Goal: Information Seeking & Learning: Find specific fact

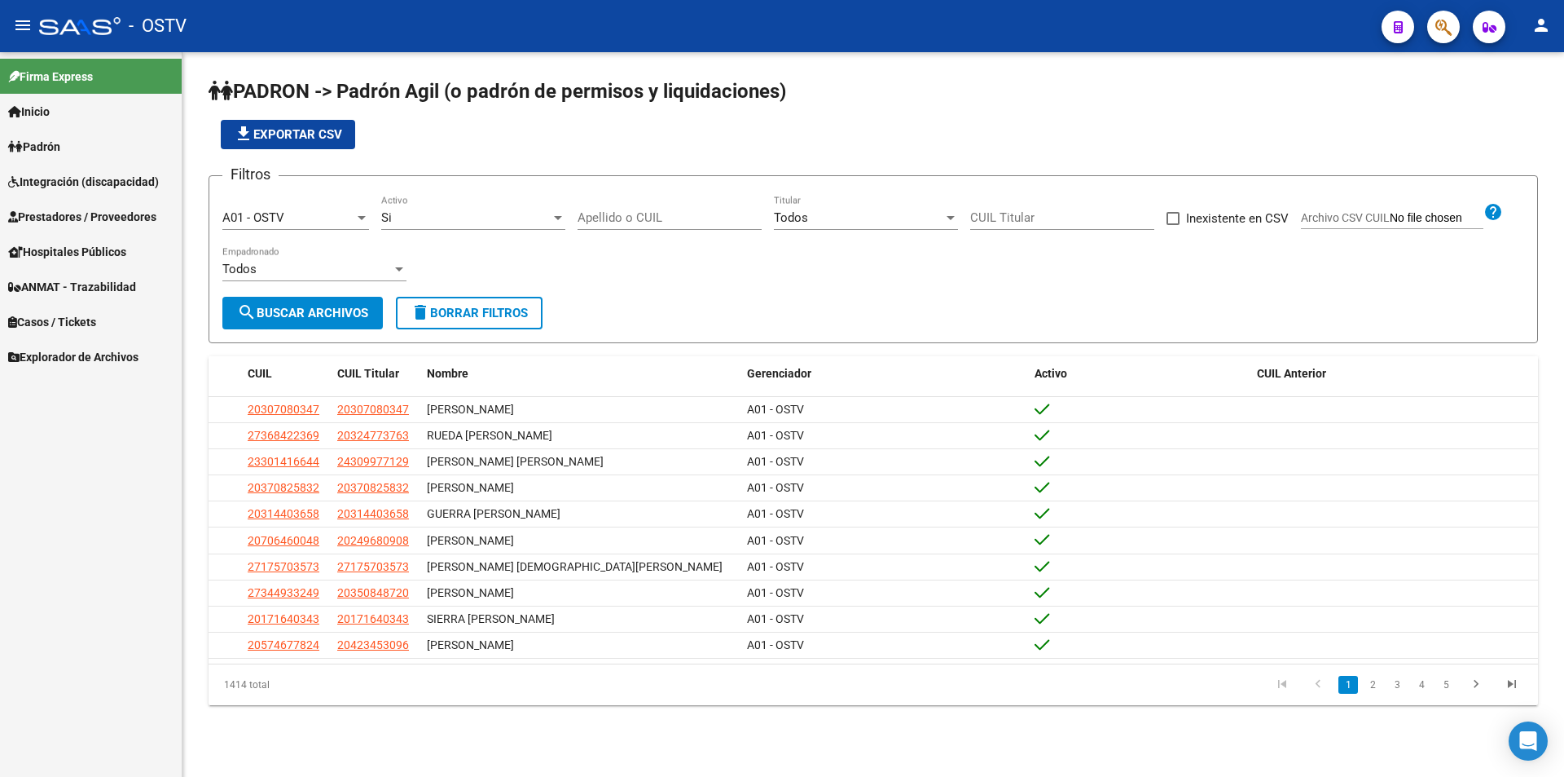
click at [621, 216] on input "Apellido o CUIL" at bounding box center [670, 217] width 184 height 15
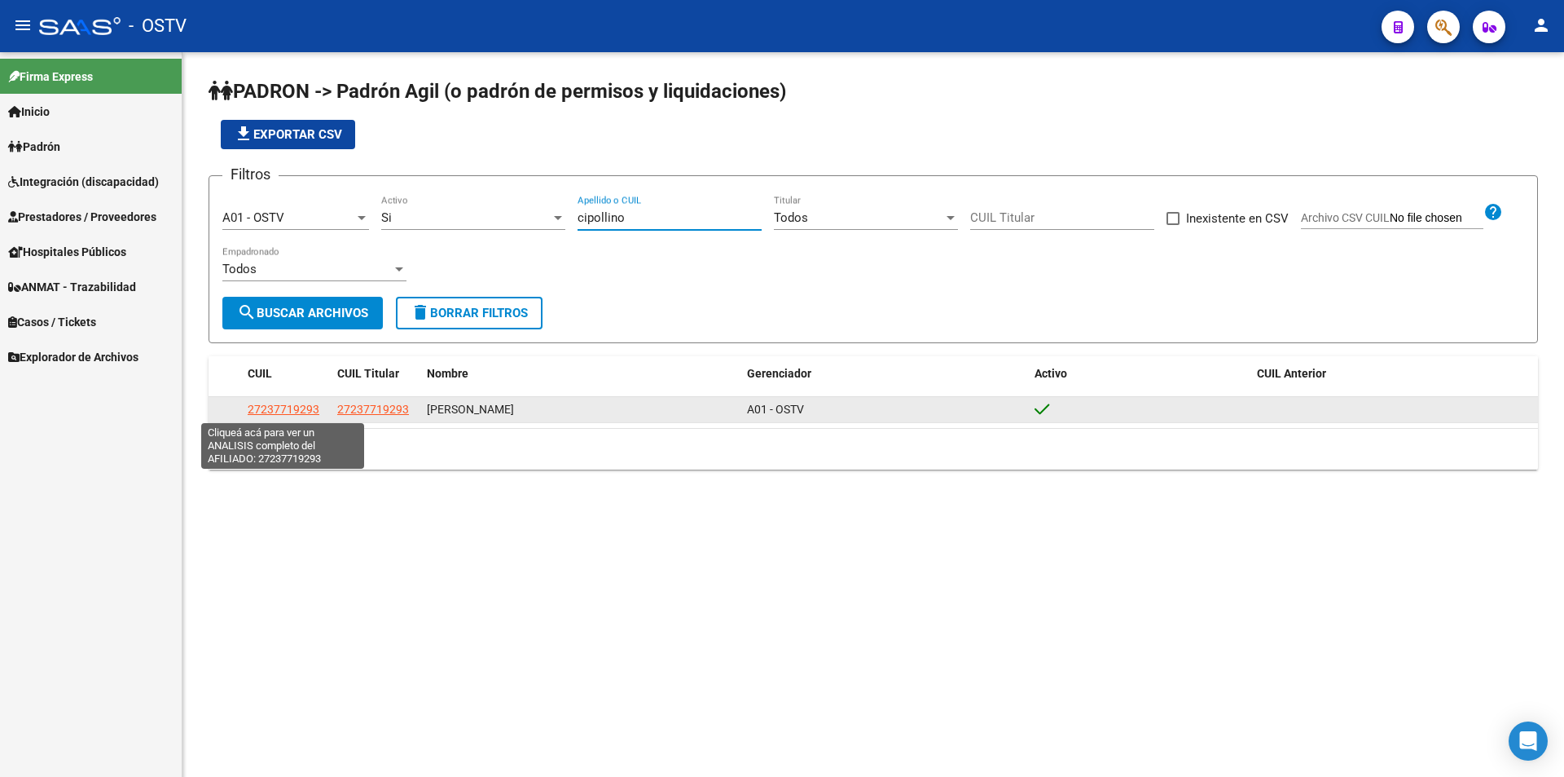
type input "cipollino"
click at [296, 403] on span "27237719293" at bounding box center [284, 409] width 72 height 13
type textarea "27237719293"
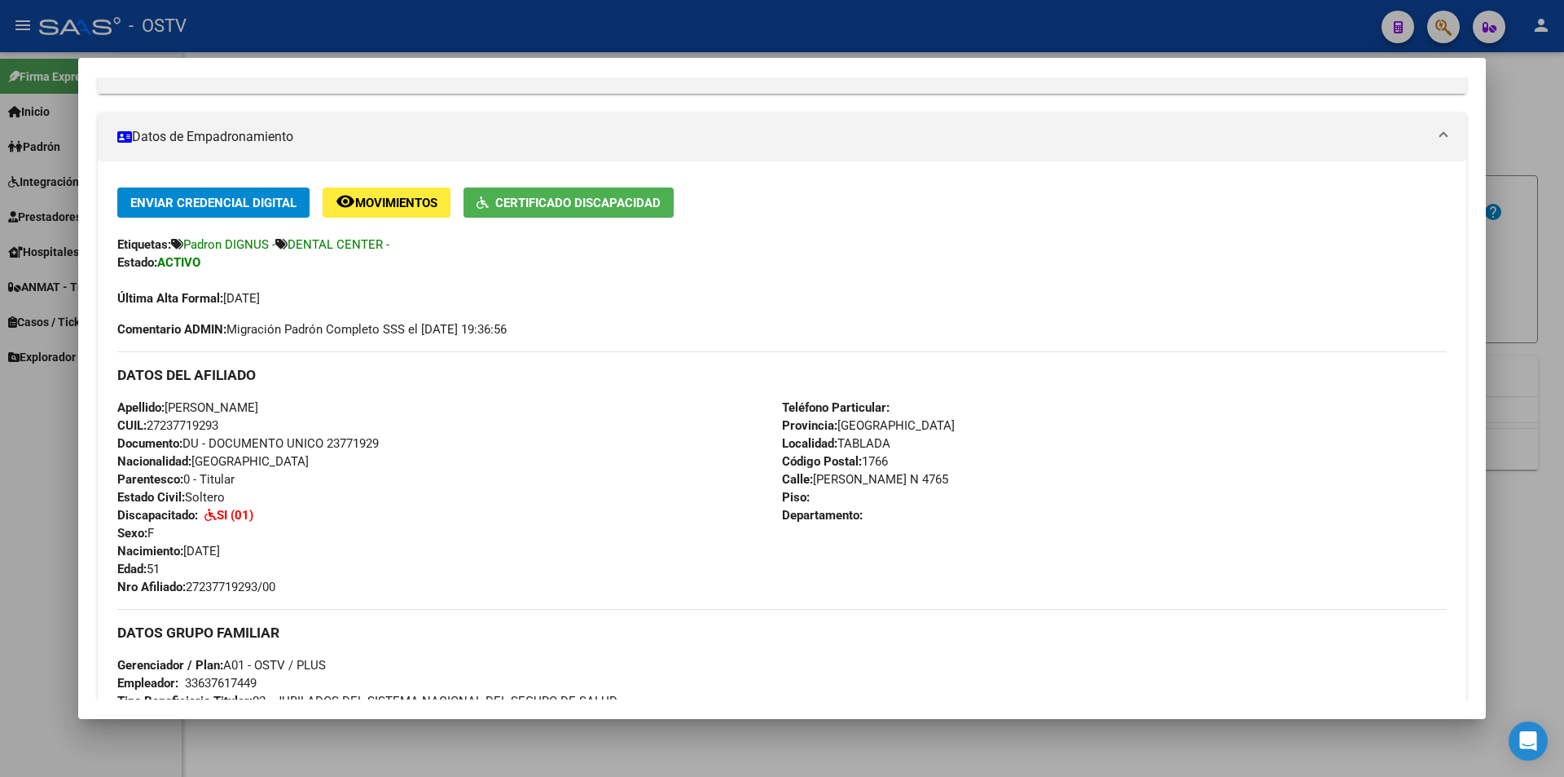
scroll to position [326, 0]
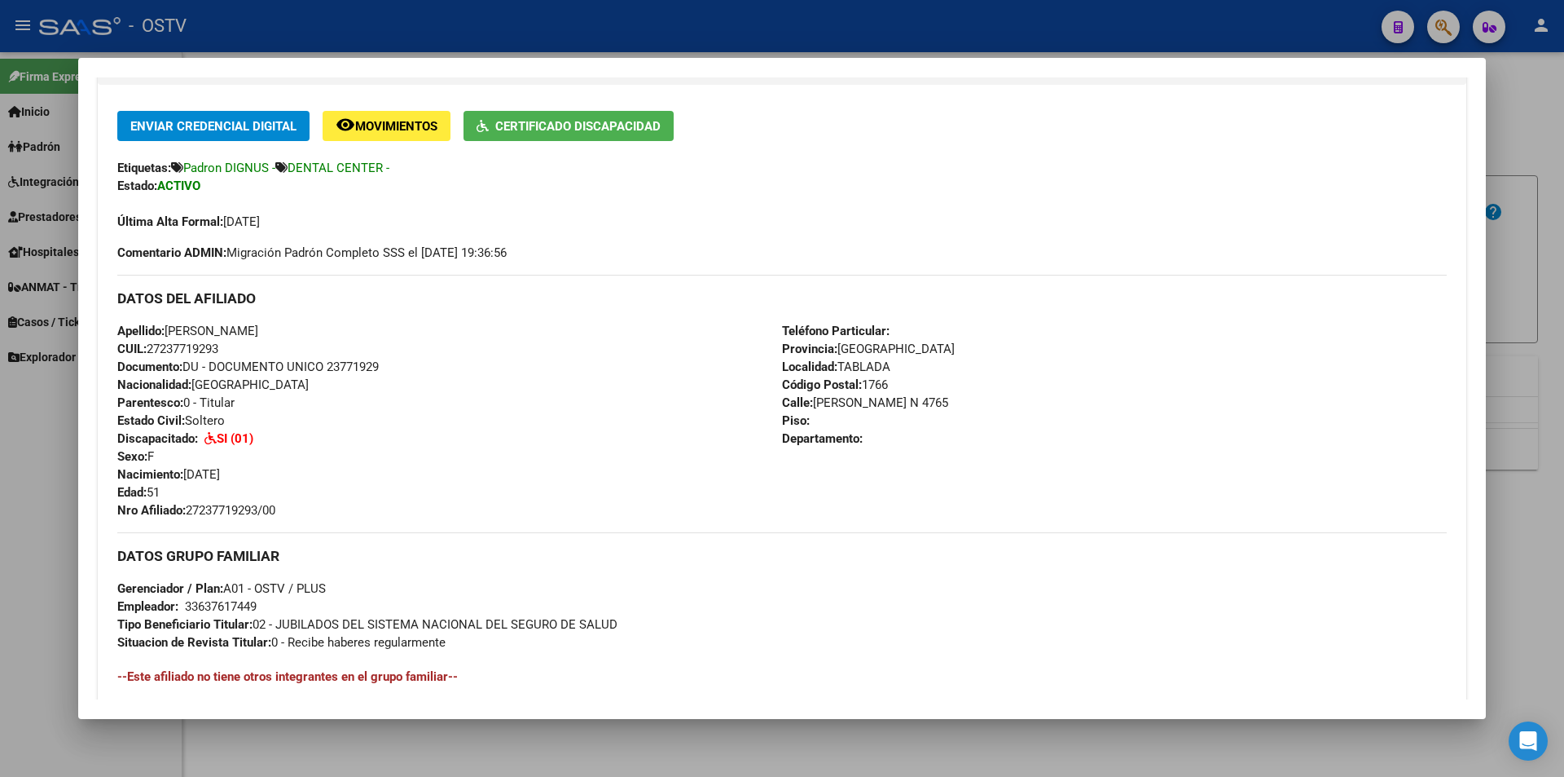
drag, startPoint x: 192, startPoint y: 510, endPoint x: 292, endPoint y: 504, distance: 99.6
click at [292, 504] on div "Apellido: [PERSON_NAME] CUIL: 27237719293 Documento: DU - DOCUMENTO UNICO 23771…" at bounding box center [449, 420] width 665 height 197
copy span "27237719293/00"
click at [595, 25] on div at bounding box center [782, 388] width 1564 height 777
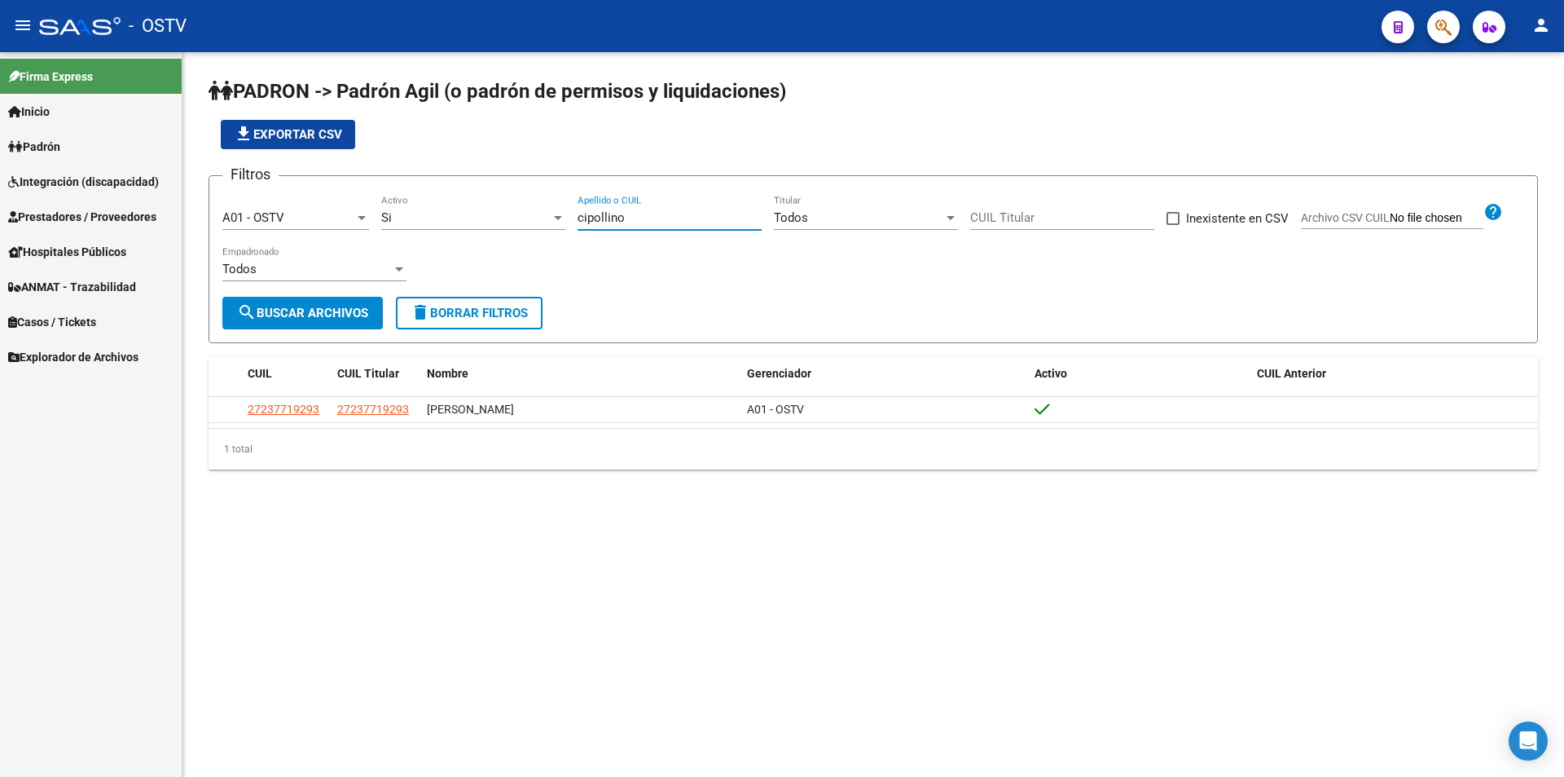
drag, startPoint x: 665, startPoint y: 223, endPoint x: 397, endPoint y: 223, distance: 268.1
click at [401, 223] on div "Filtros A01 - OSTV Seleccionar Gerenciador Si Activo cipollino Apellido o CUIL …" at bounding box center [873, 243] width 1302 height 108
paste input "RAMIREZ"
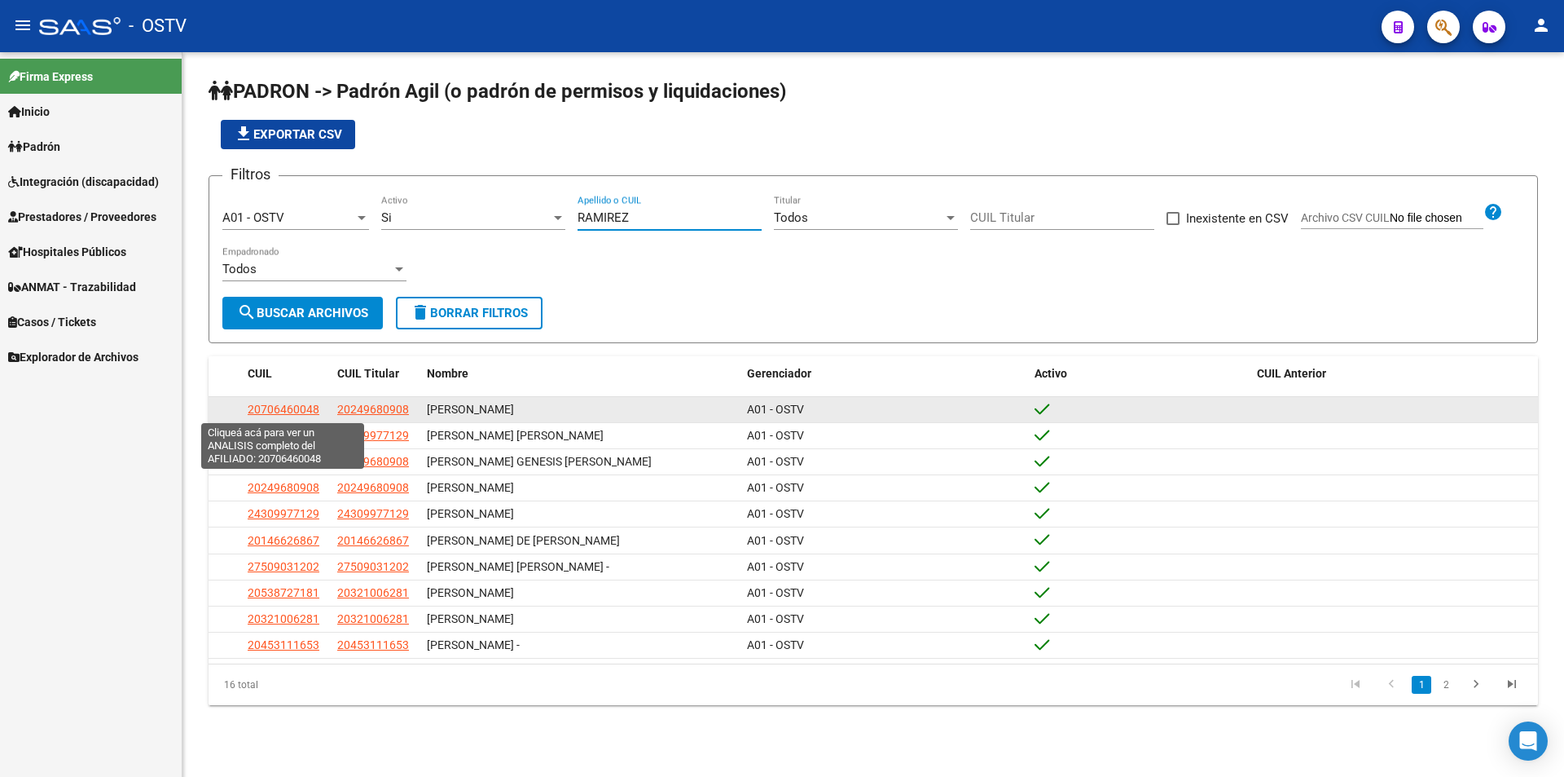
type input "RAMIREZ"
click at [293, 411] on span "20706460048" at bounding box center [284, 409] width 72 height 13
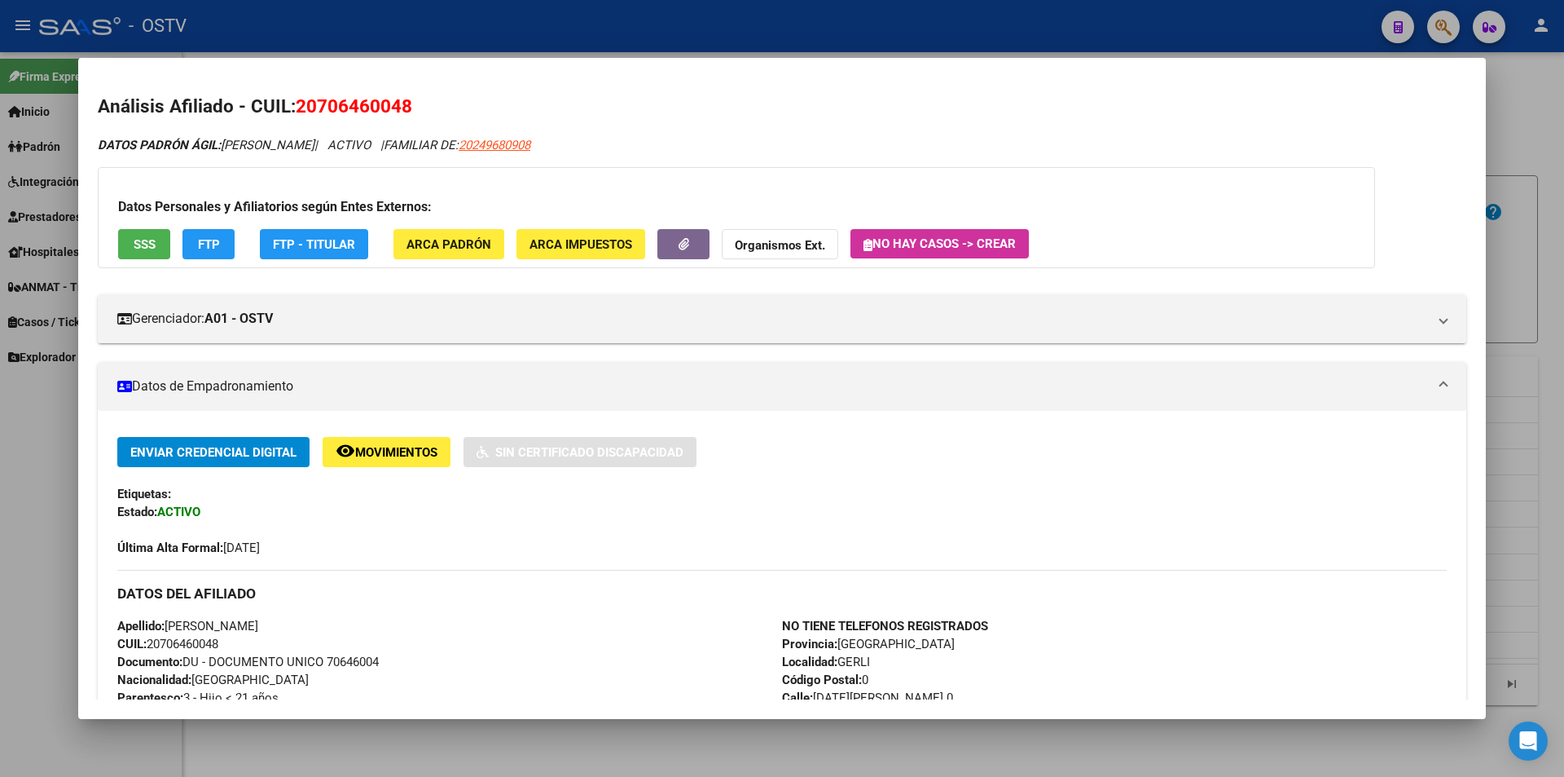
click at [1039, 596] on h3 "DATOS DEL AFILIADO" at bounding box center [782, 593] width 1330 height 18
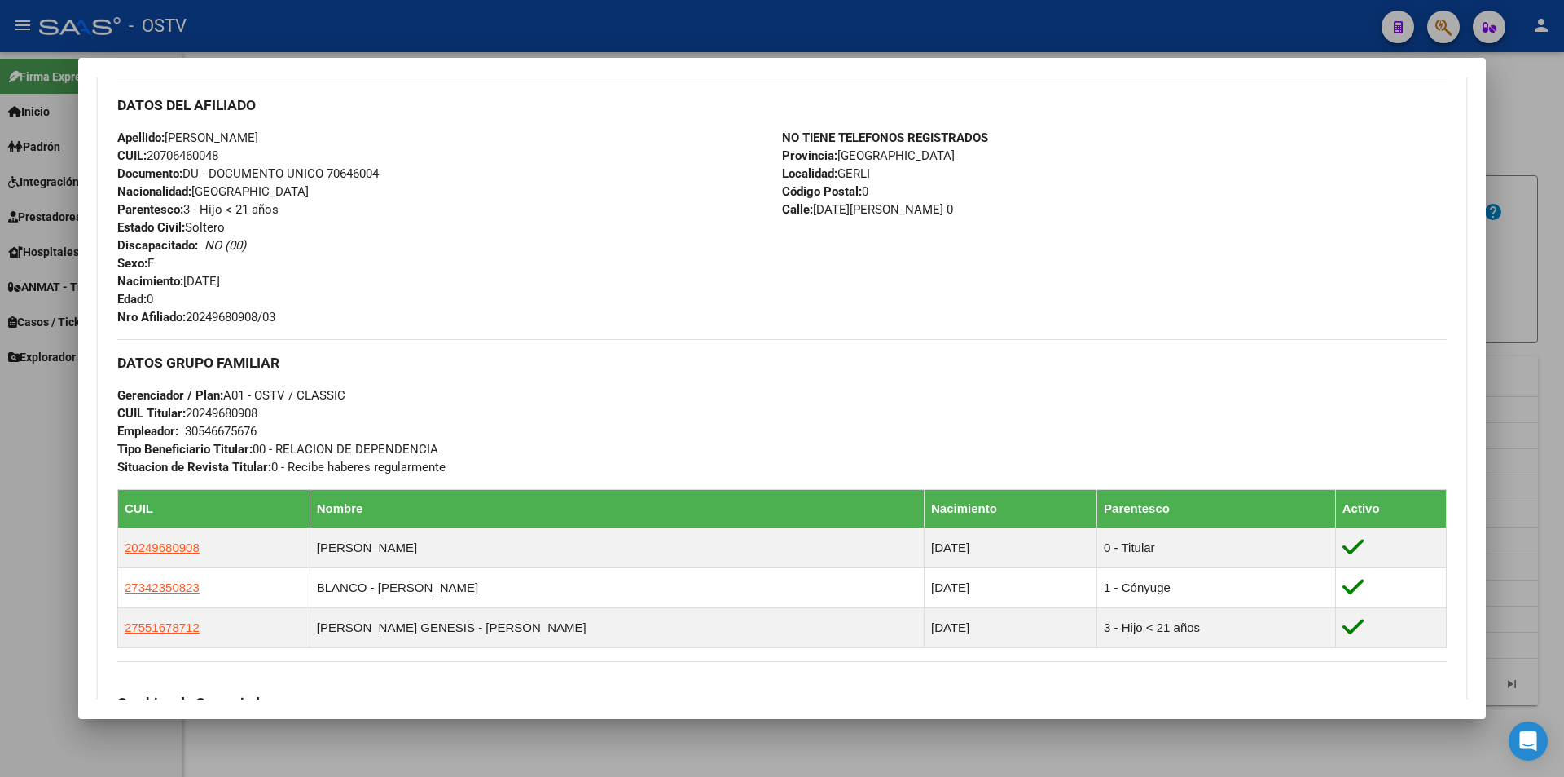
scroll to position [570, 0]
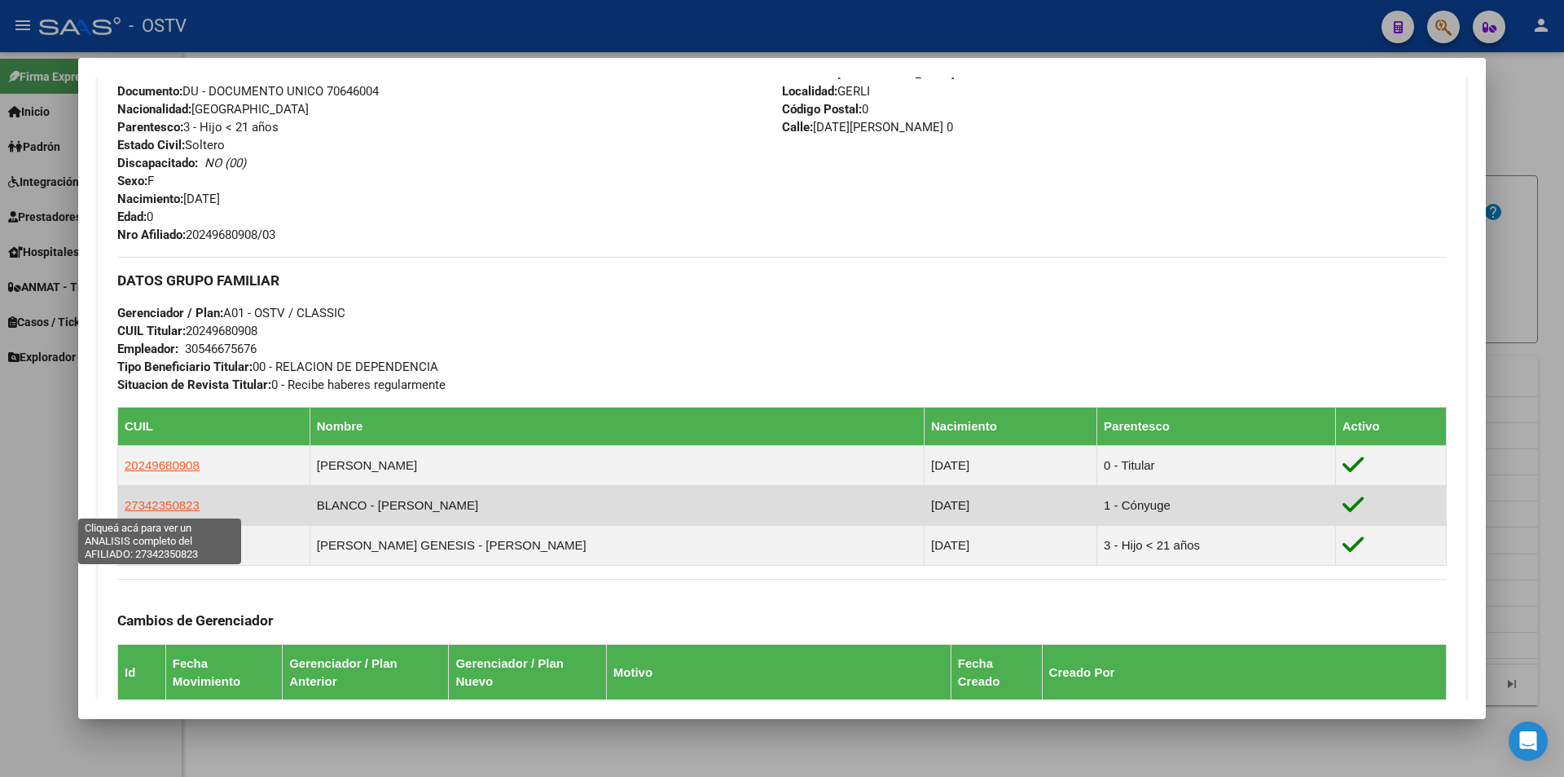
click at [187, 508] on span "27342350823" at bounding box center [162, 505] width 75 height 14
type textarea "27342350823"
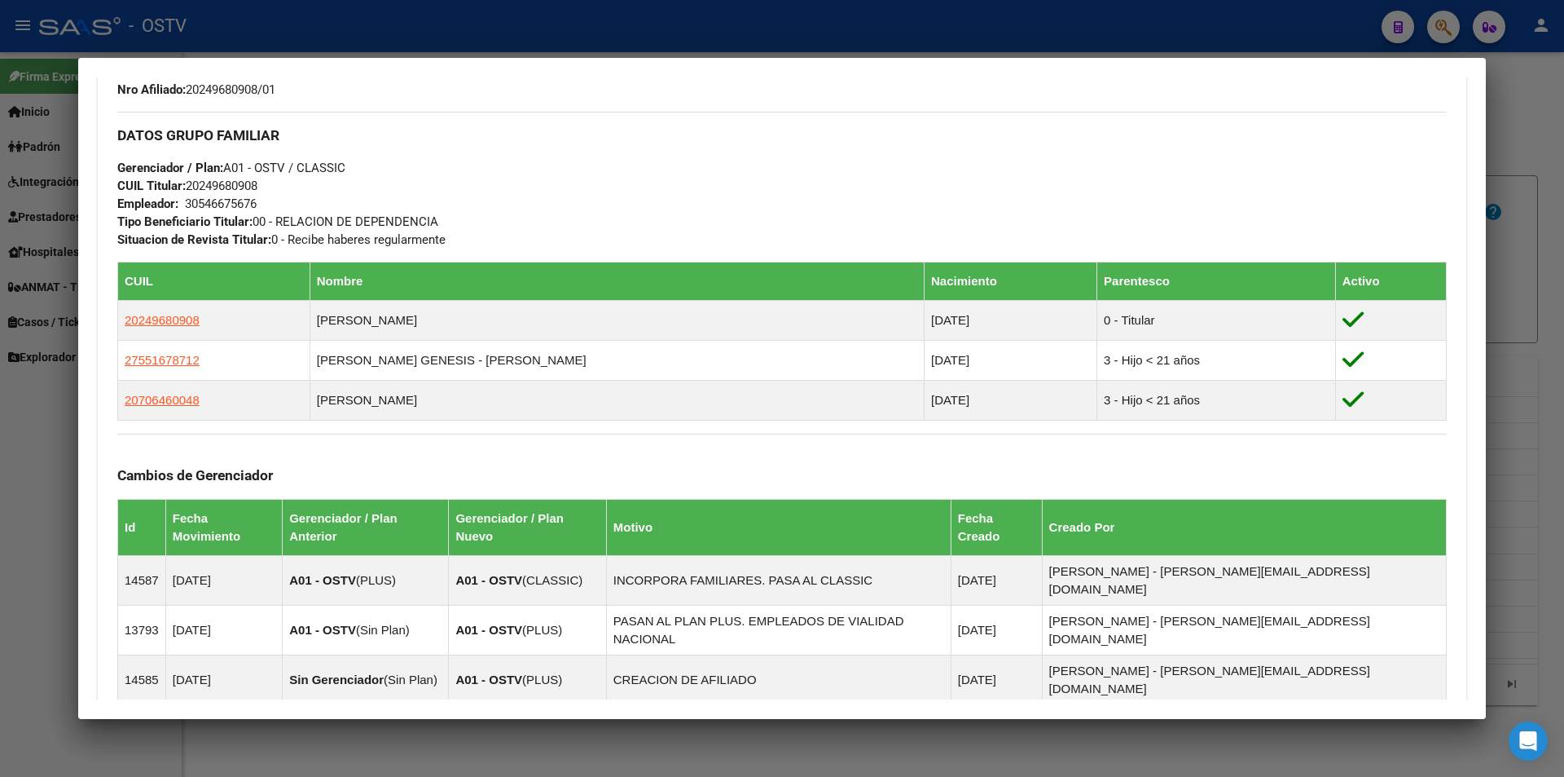
scroll to position [326, 0]
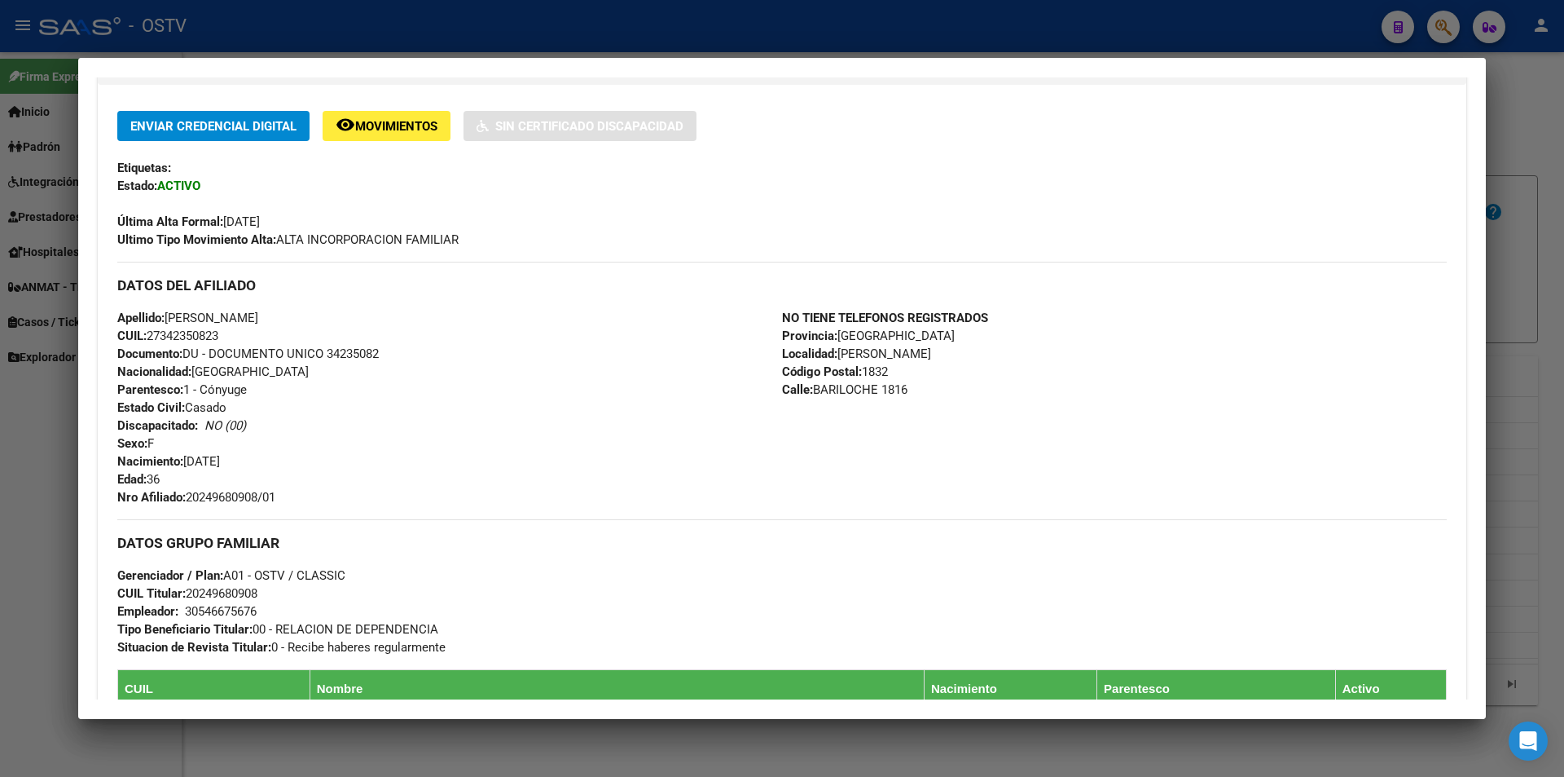
click at [354, 347] on span "Documento: DU - DOCUMENTO UNICO 34235082" at bounding box center [248, 353] width 262 height 15
copy span "34235082"
click at [593, 44] on div at bounding box center [782, 388] width 1564 height 777
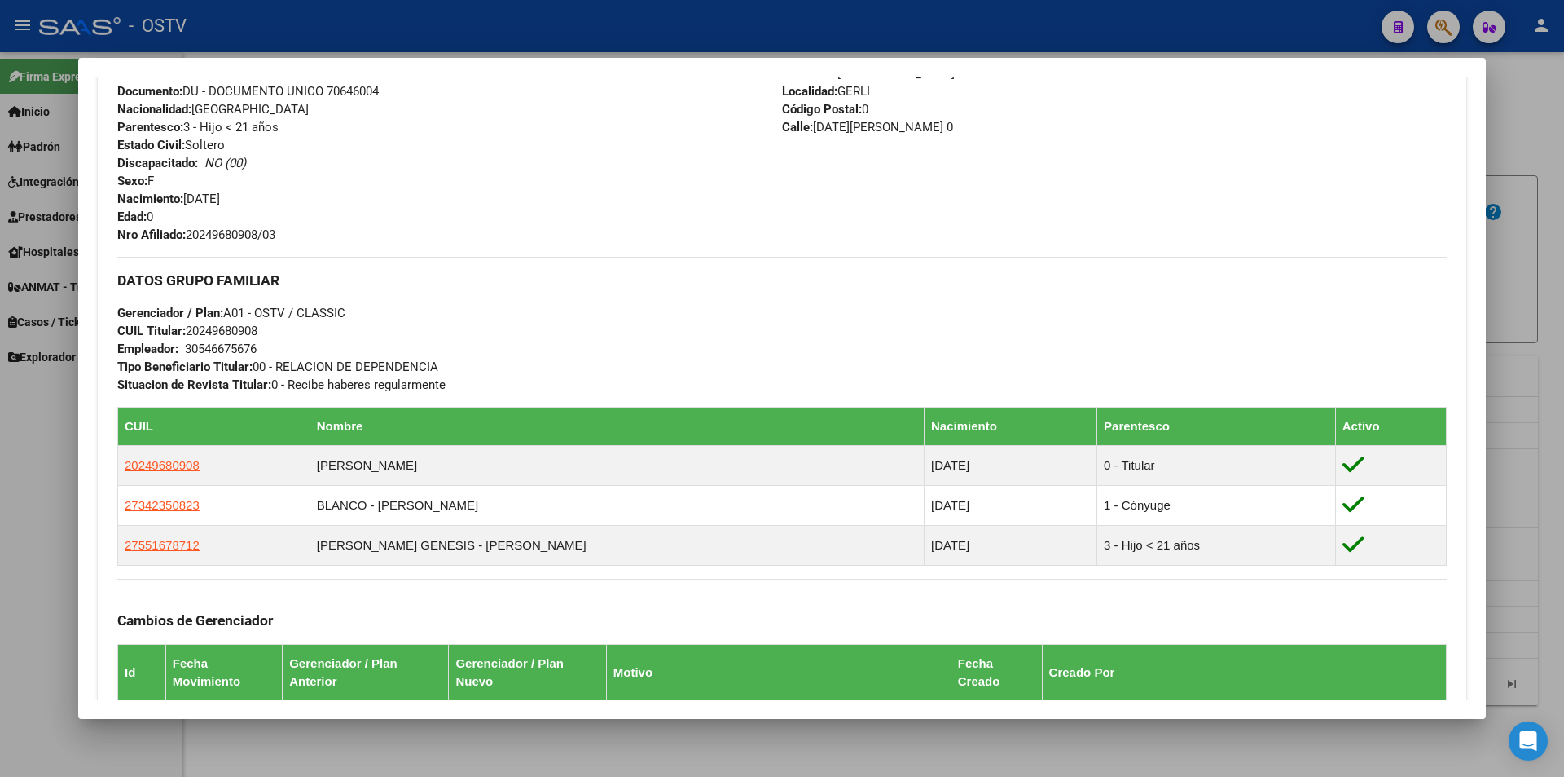
click at [659, 28] on div at bounding box center [782, 388] width 1564 height 777
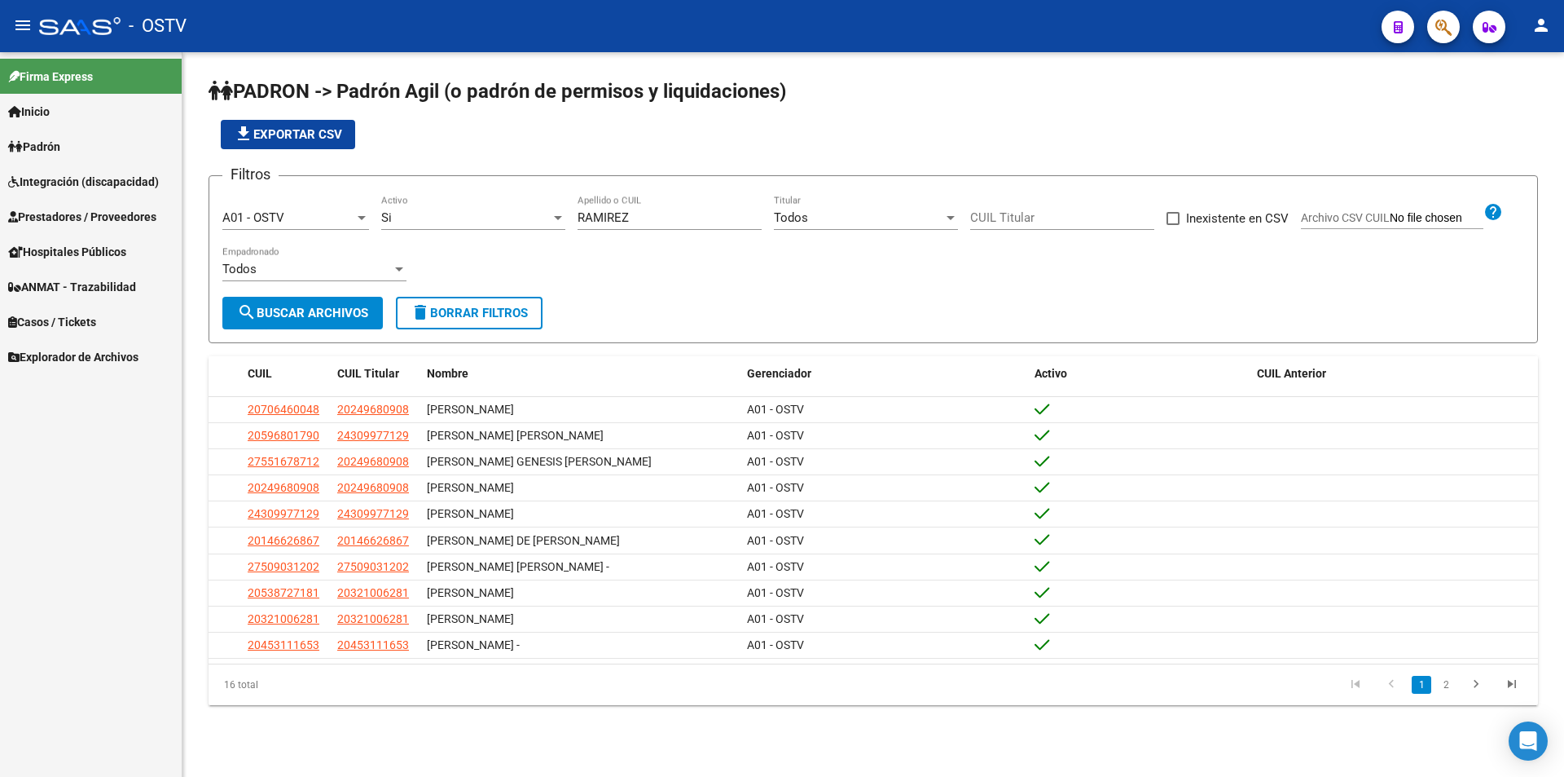
click at [549, 148] on div "file_download Exportar CSV" at bounding box center [874, 134] width 1330 height 29
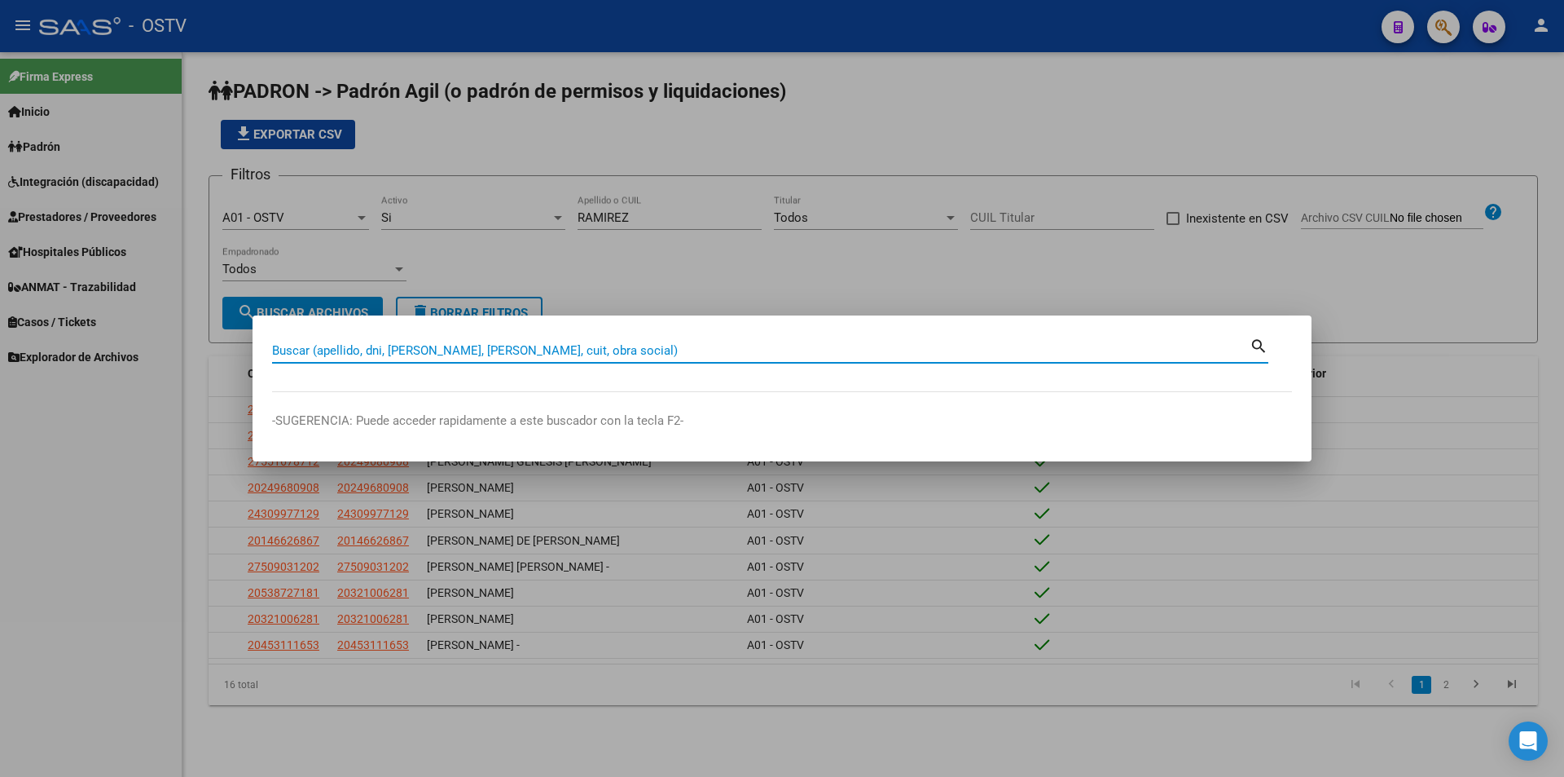
paste input "45313019"
type input "45313019"
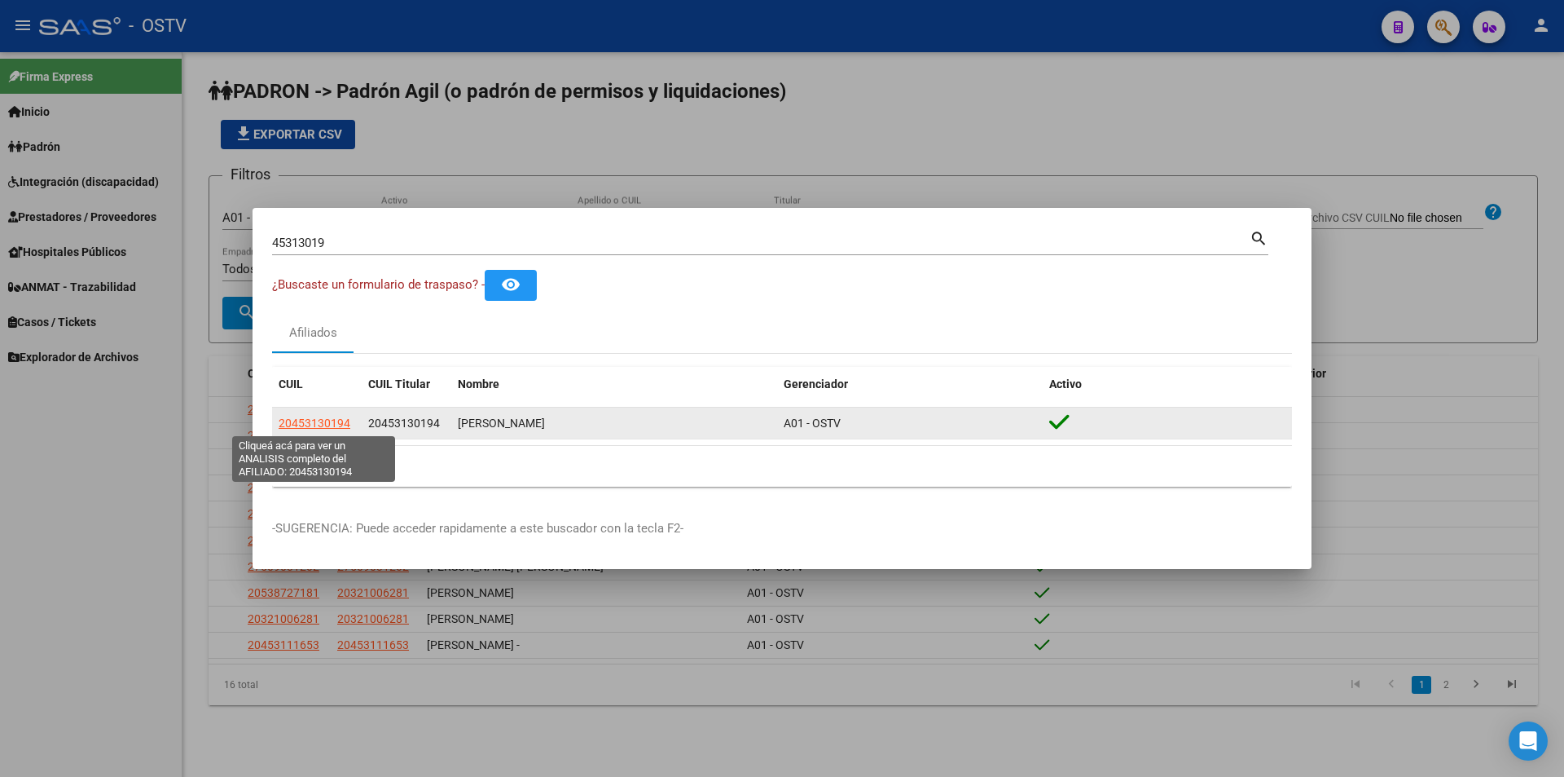
click at [324, 425] on span "20453130194" at bounding box center [315, 422] width 72 height 13
type textarea "20453130194"
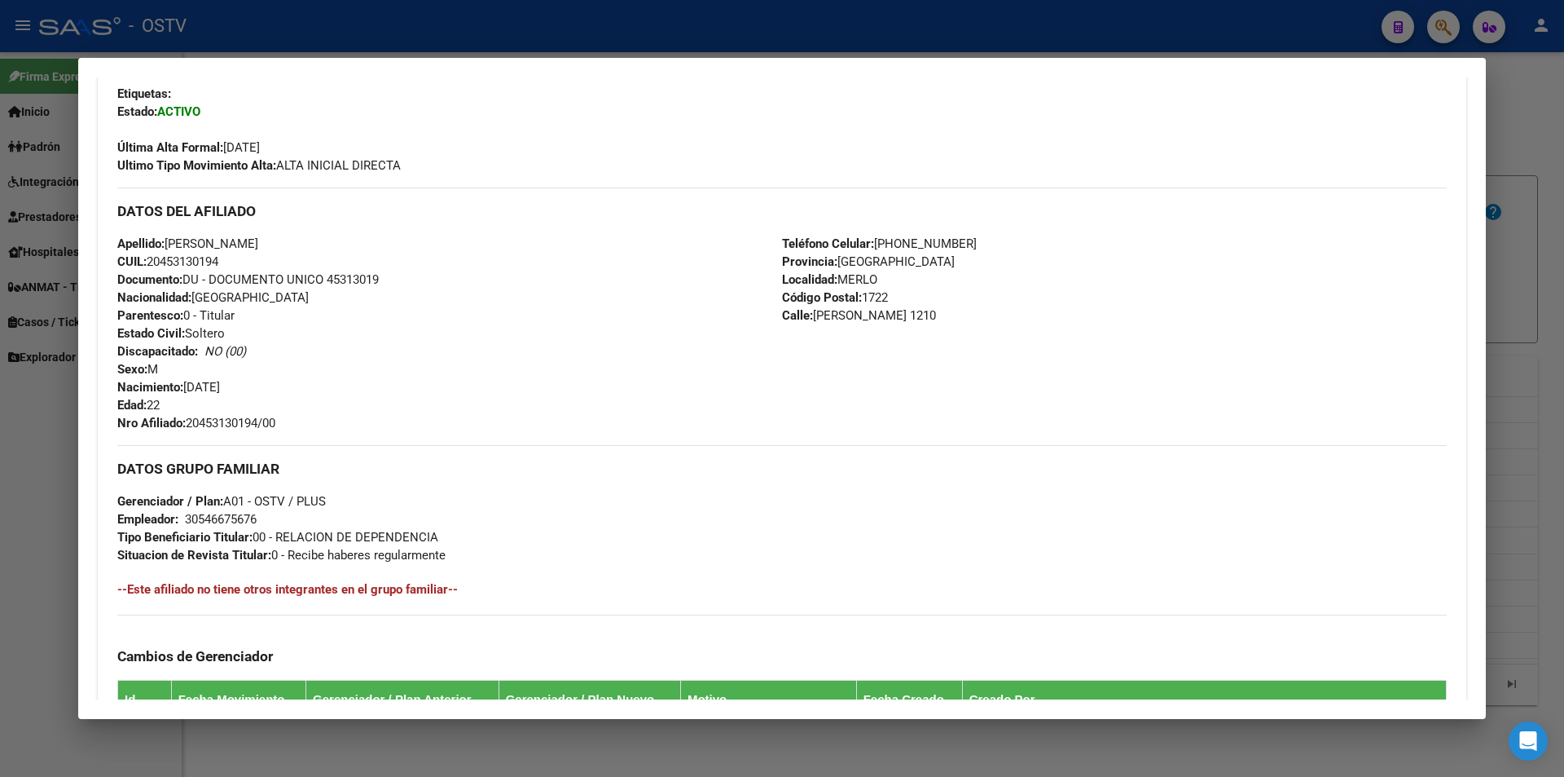
scroll to position [489, 0]
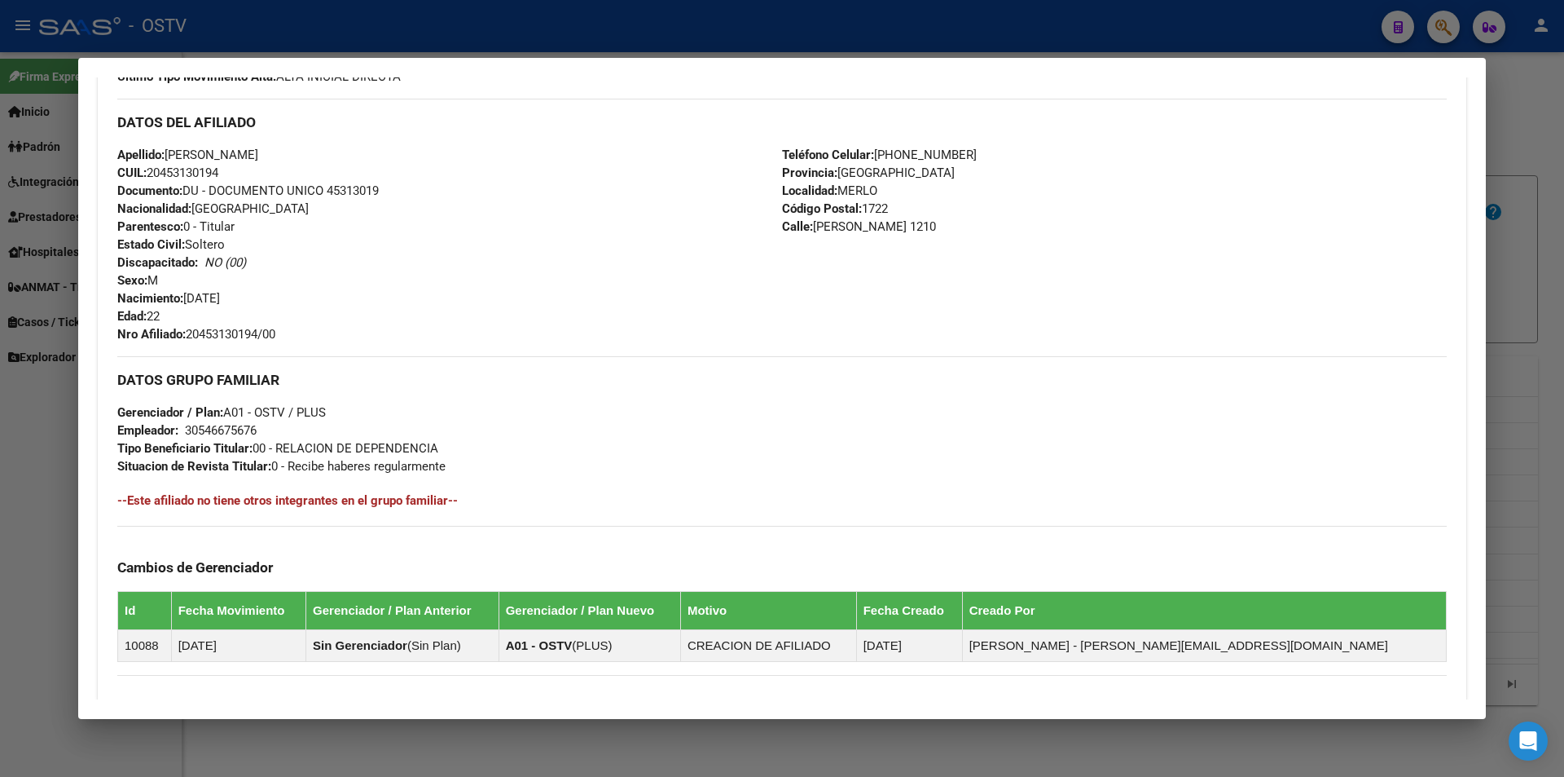
click at [162, 139] on div "DATOS DEL AFILIADO" at bounding box center [782, 122] width 1330 height 47
drag, startPoint x: 169, startPoint y: 150, endPoint x: 355, endPoint y: 152, distance: 185.8
click at [355, 152] on div "Apellido: [PERSON_NAME] CUIL: 20453130194 Documento: DU - DOCUMENTO UNICO 45313…" at bounding box center [449, 244] width 665 height 197
copy span "[PERSON_NAME]"
click at [712, 11] on div at bounding box center [782, 388] width 1564 height 777
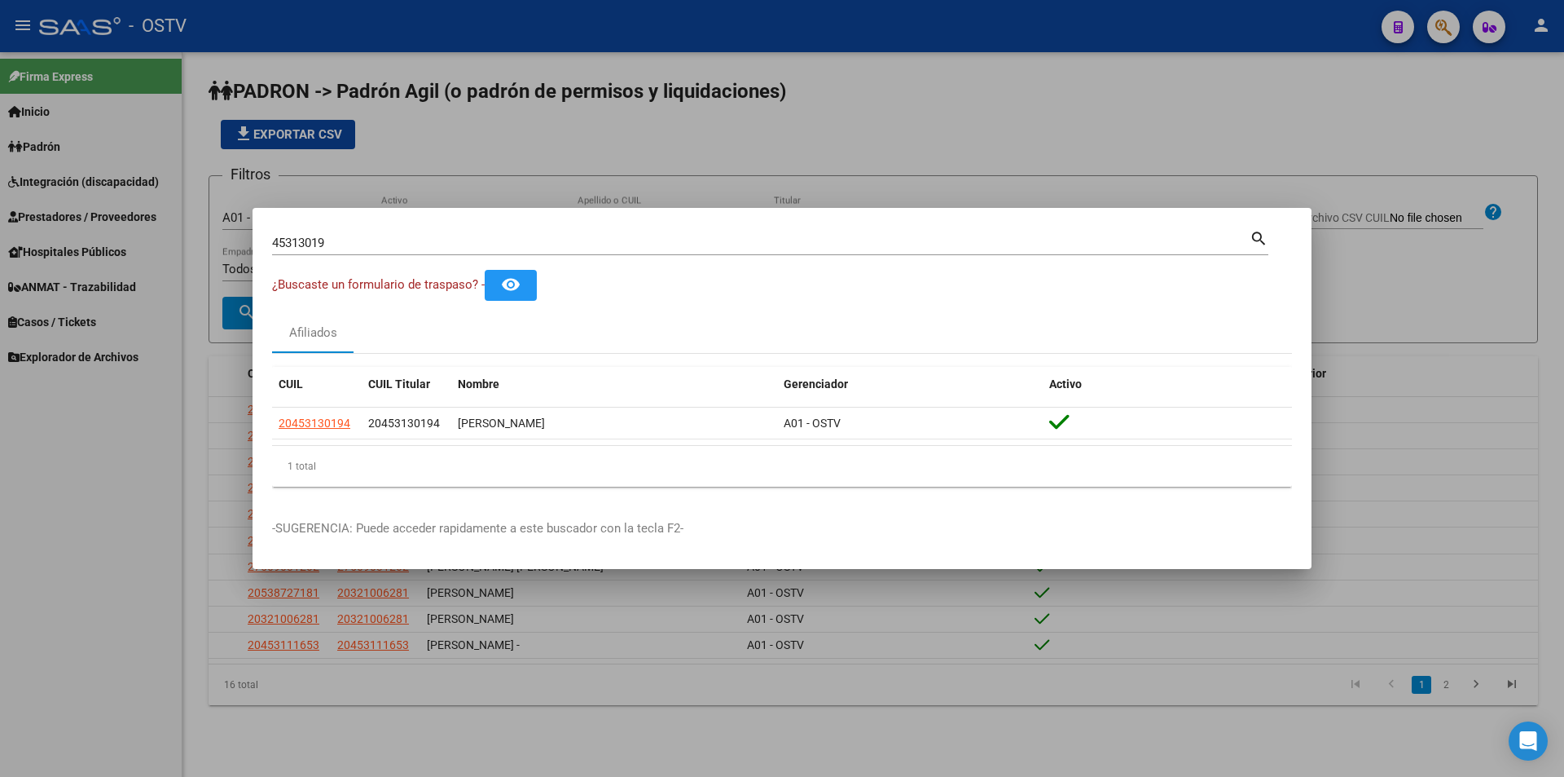
click at [476, 162] on div at bounding box center [782, 388] width 1564 height 777
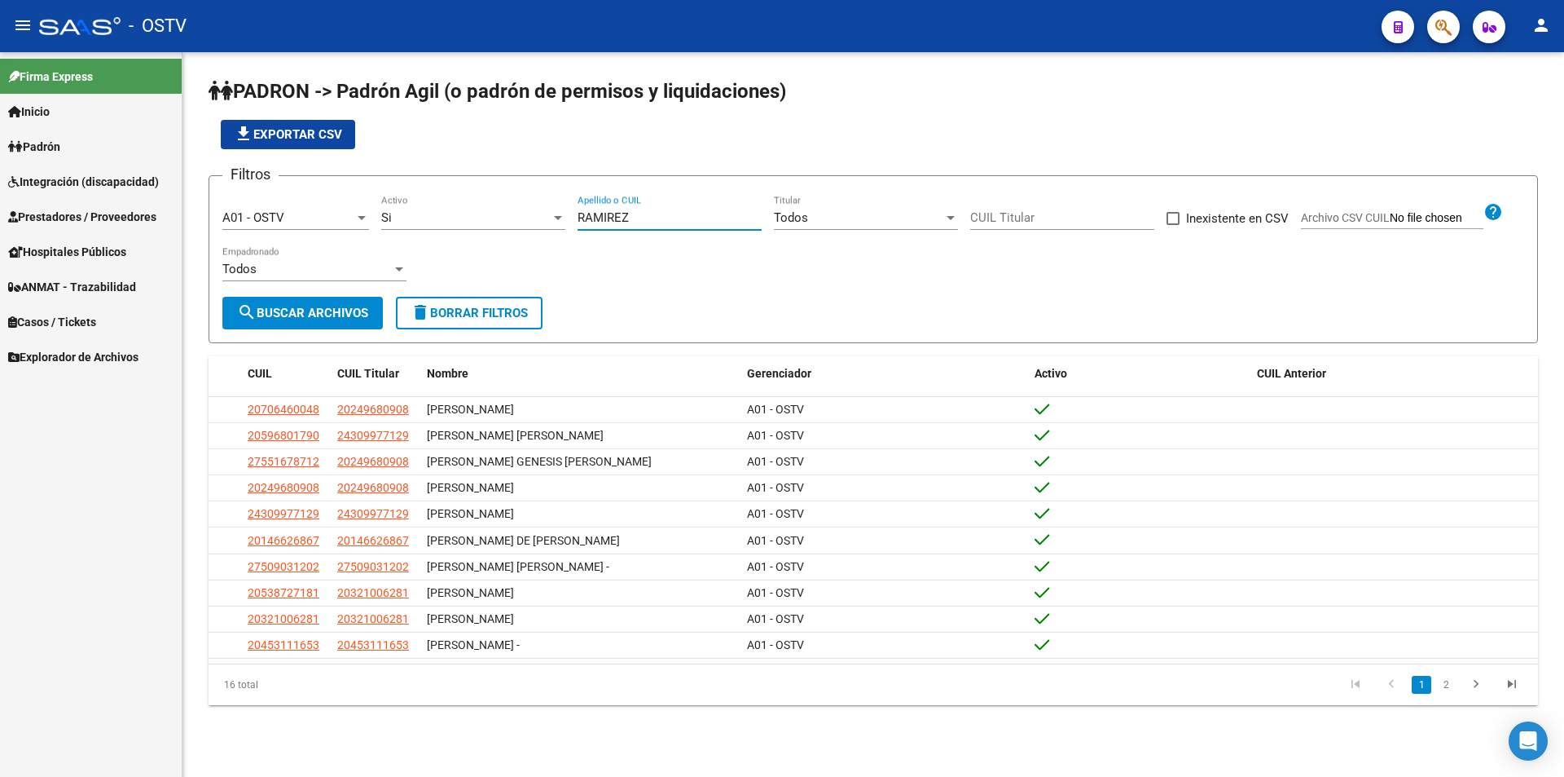
drag, startPoint x: 628, startPoint y: 217, endPoint x: 461, endPoint y: 216, distance: 167.0
click at [461, 216] on div "Filtros A01 - OSTV Seleccionar Gerenciador Si Activo [PERSON_NAME] Apellido o C…" at bounding box center [873, 243] width 1302 height 108
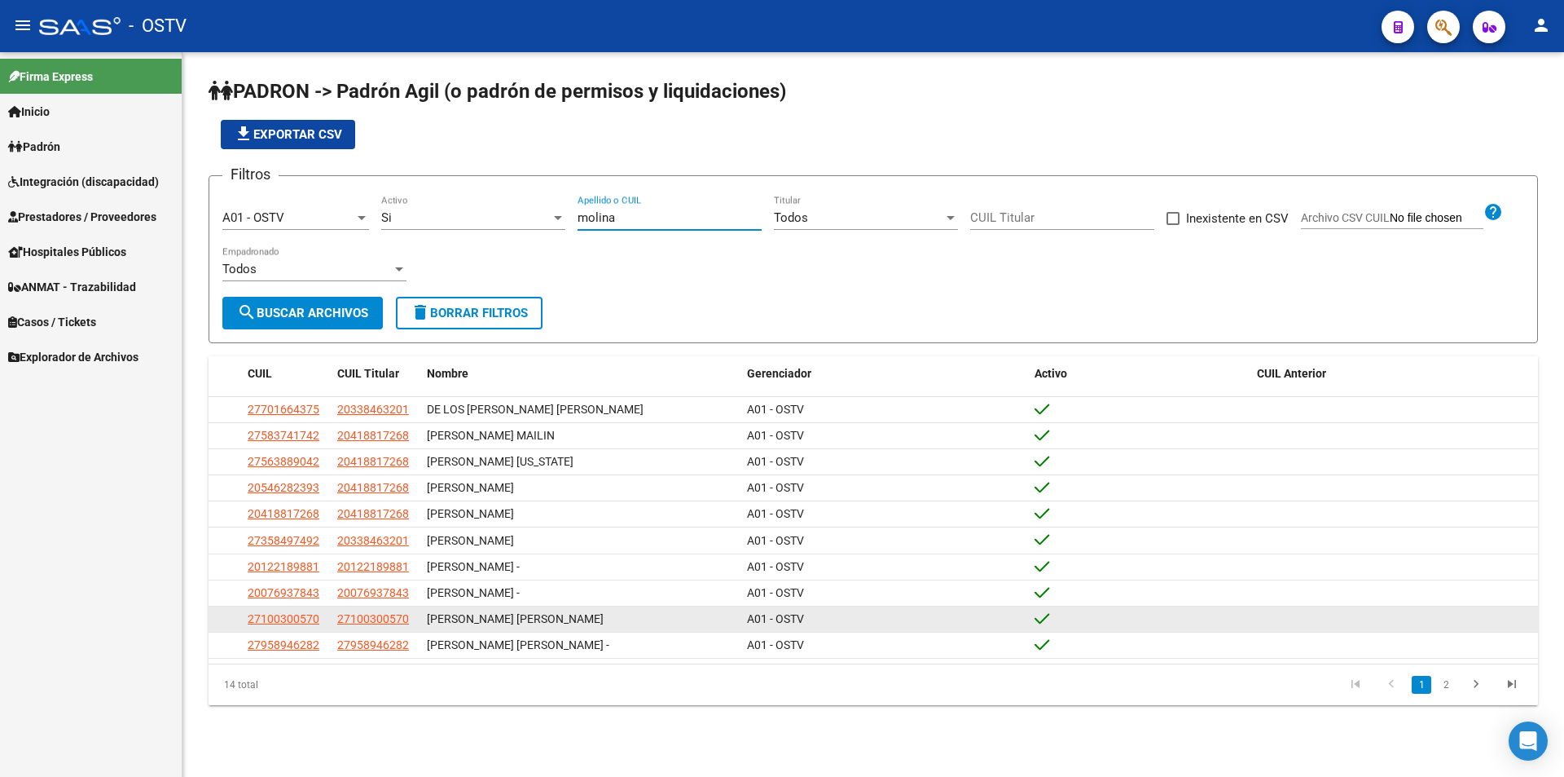
type input "molina"
click at [301, 625] on span "27100300570" at bounding box center [284, 618] width 72 height 13
type textarea "27100300570"
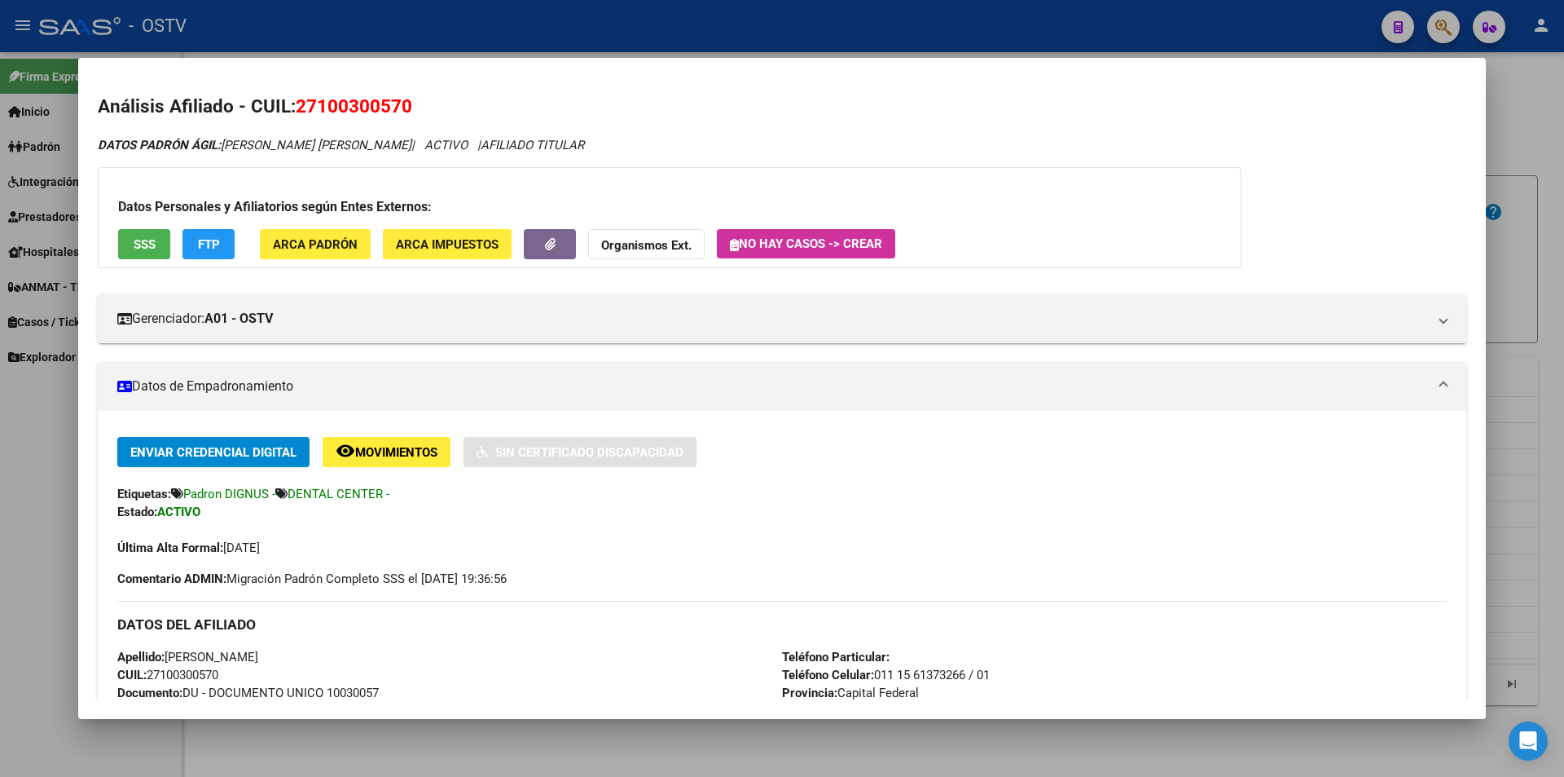
click at [949, 468] on div "Enviar Credencial Digital remove_red_eye Movimientos Sin Certificado Discapacid…" at bounding box center [782, 497] width 1330 height 120
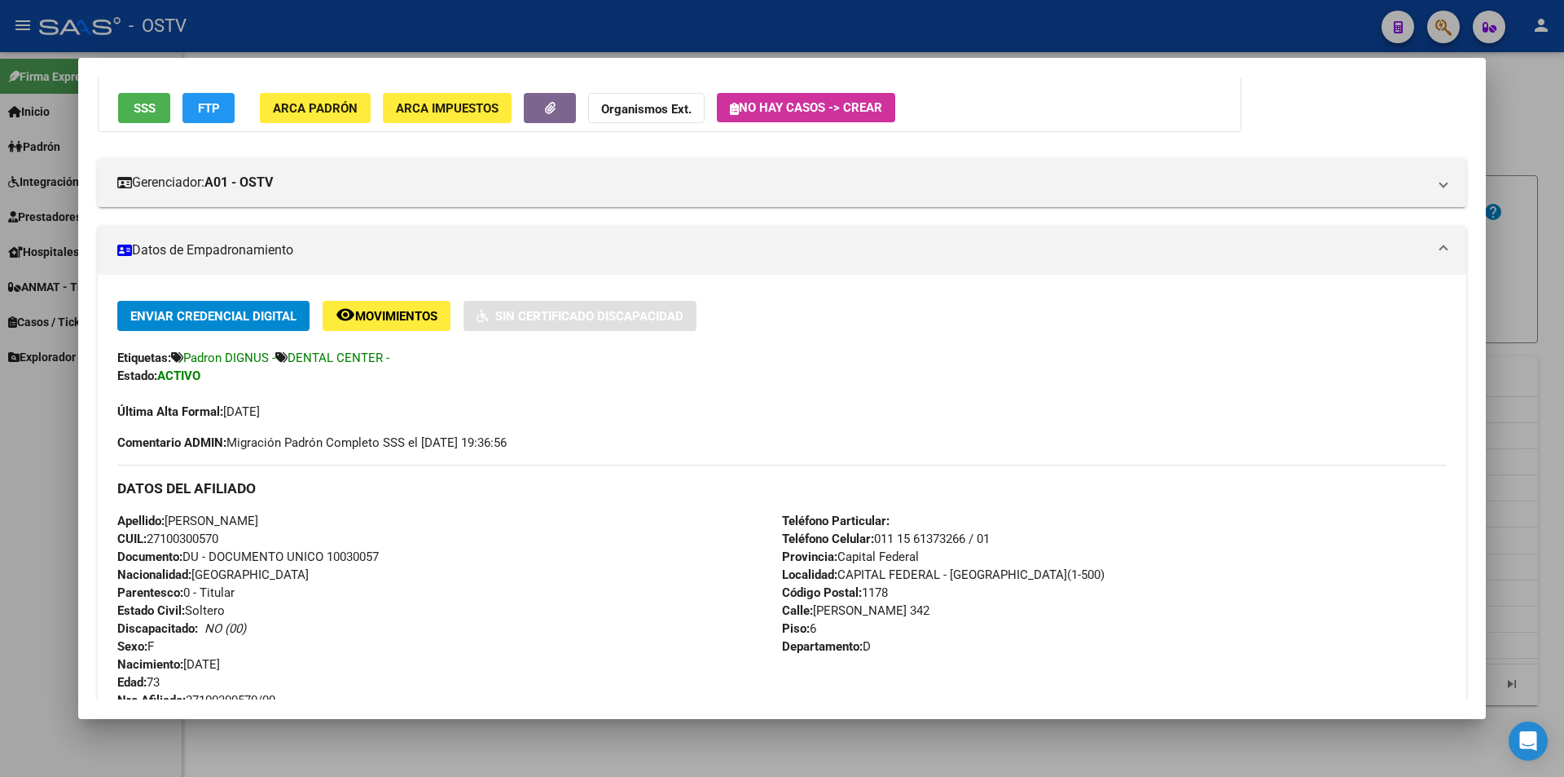
scroll to position [326, 0]
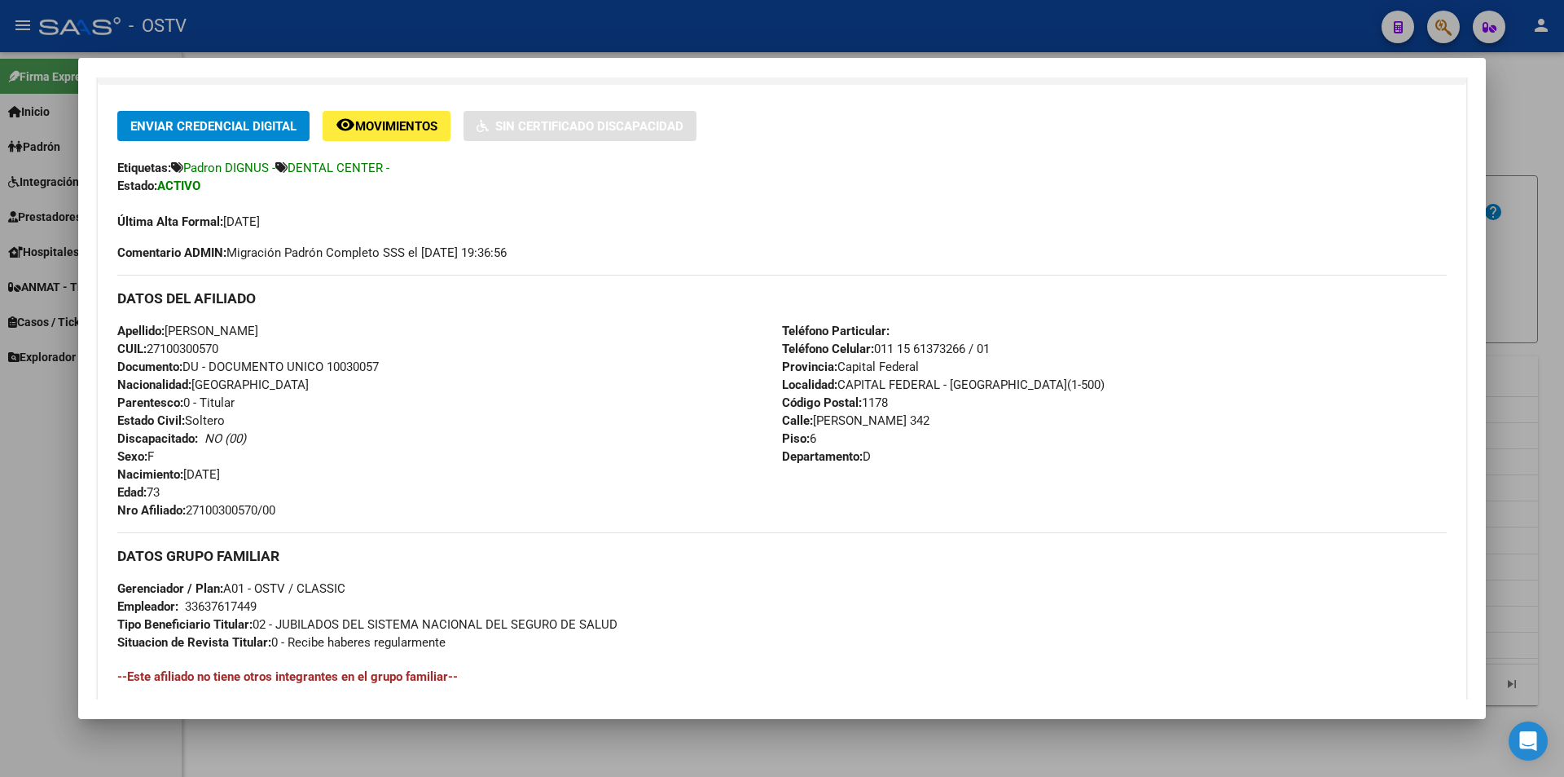
drag, startPoint x: 244, startPoint y: 507, endPoint x: 297, endPoint y: 505, distance: 52.2
click at [297, 505] on div "Apellido: [PERSON_NAME] CUIL: 27100300570 Documento: DU - DOCUMENTO UNICO 10030…" at bounding box center [449, 420] width 665 height 197
copy span "27100300570/00"
click at [438, 29] on div at bounding box center [782, 388] width 1564 height 777
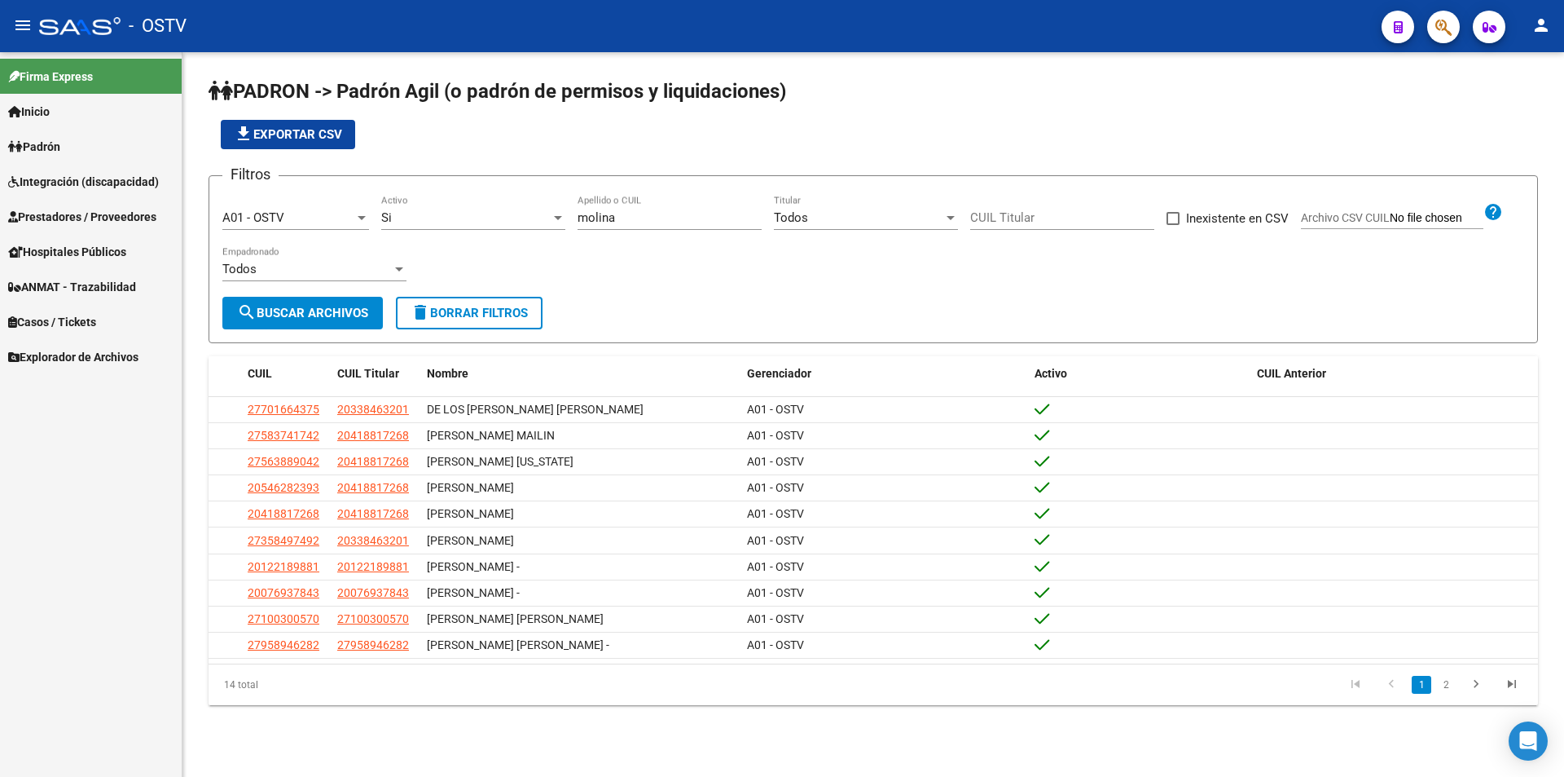
click at [475, 147] on div "file_download Exportar CSV" at bounding box center [874, 134] width 1330 height 29
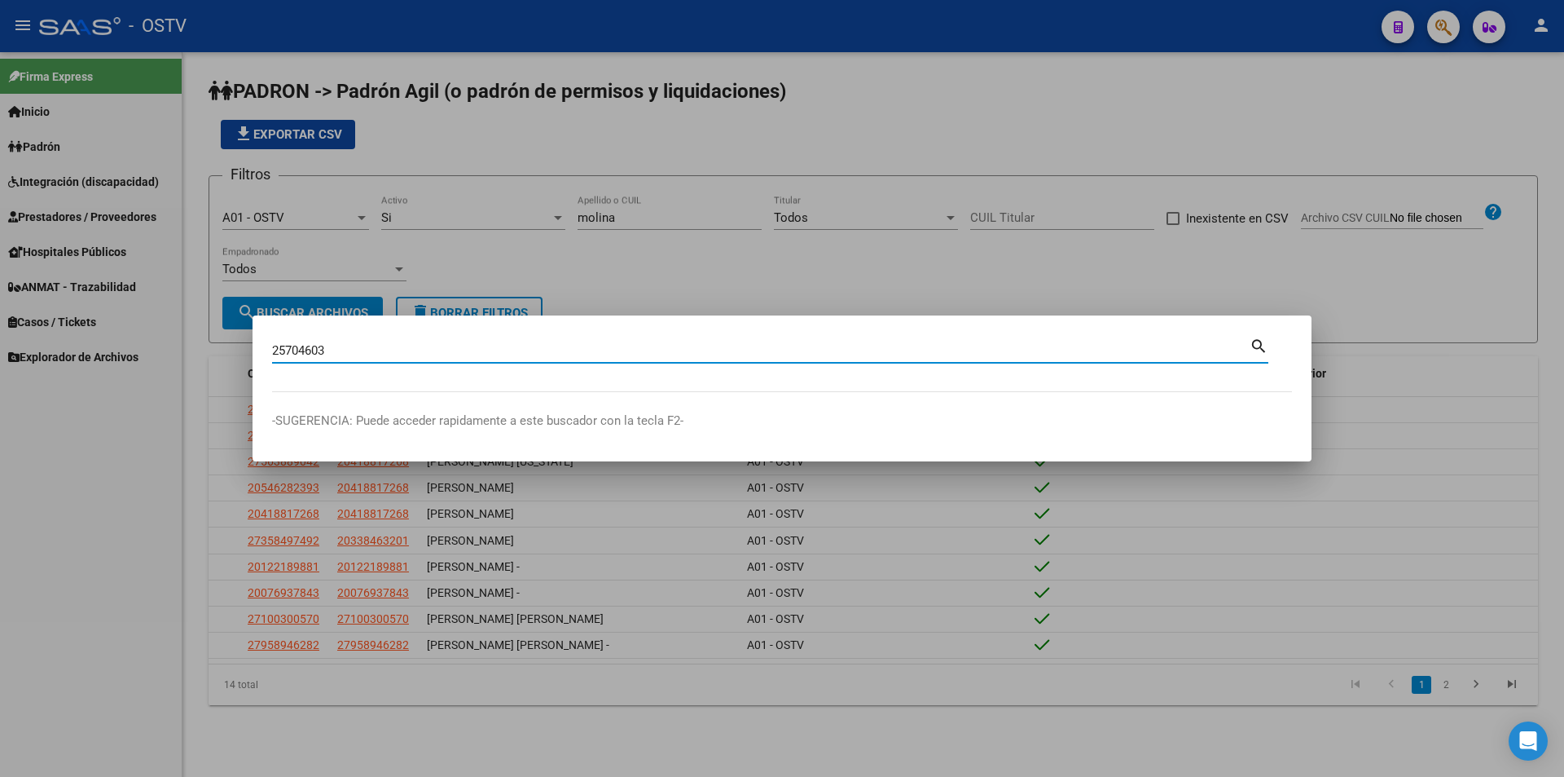
type input "25704603"
